Goal: Task Accomplishment & Management: Manage account settings

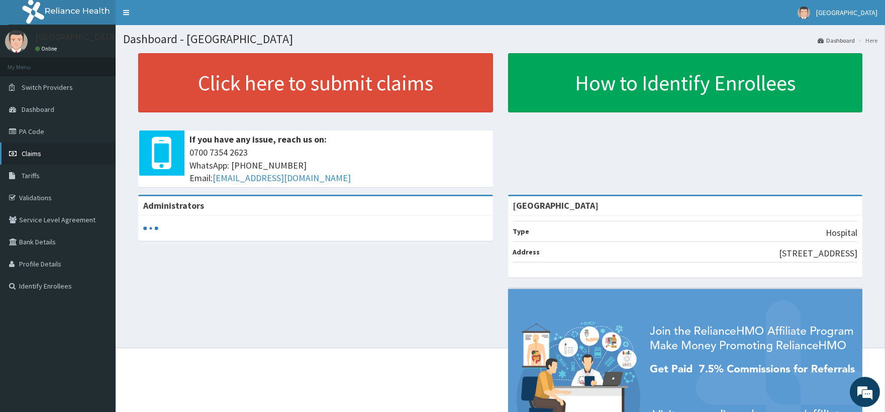
click at [87, 146] on link "Claims" at bounding box center [58, 154] width 116 height 22
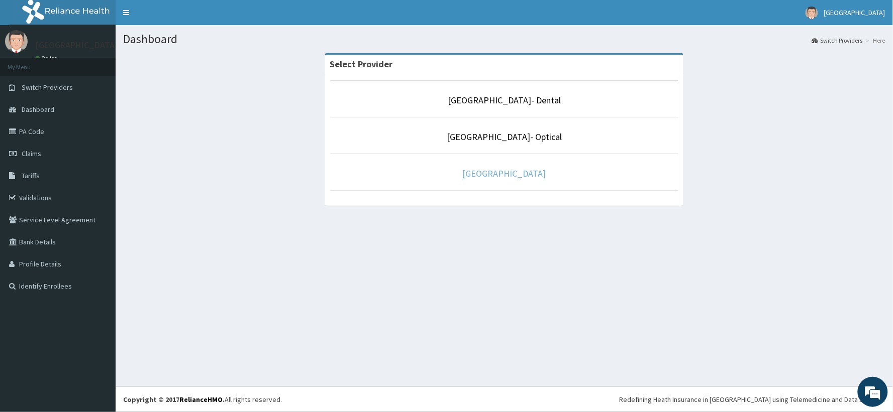
click at [522, 179] on link "[GEOGRAPHIC_DATA]" at bounding box center [504, 174] width 83 height 12
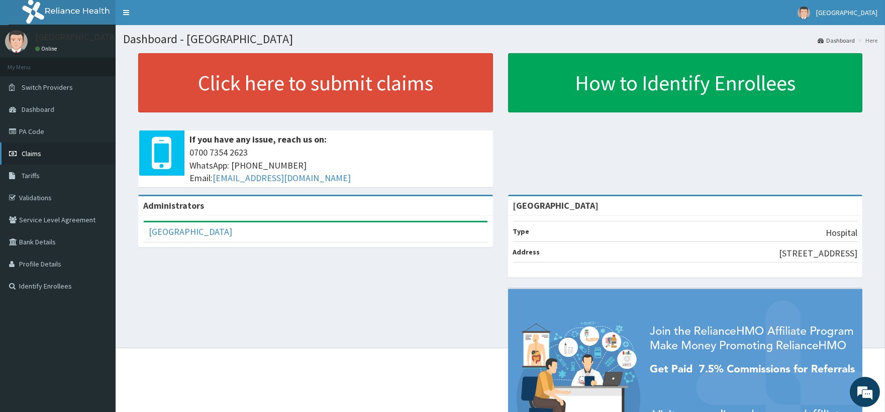
click at [68, 144] on link "Claims" at bounding box center [58, 154] width 116 height 22
